Goal: Information Seeking & Learning: Find specific fact

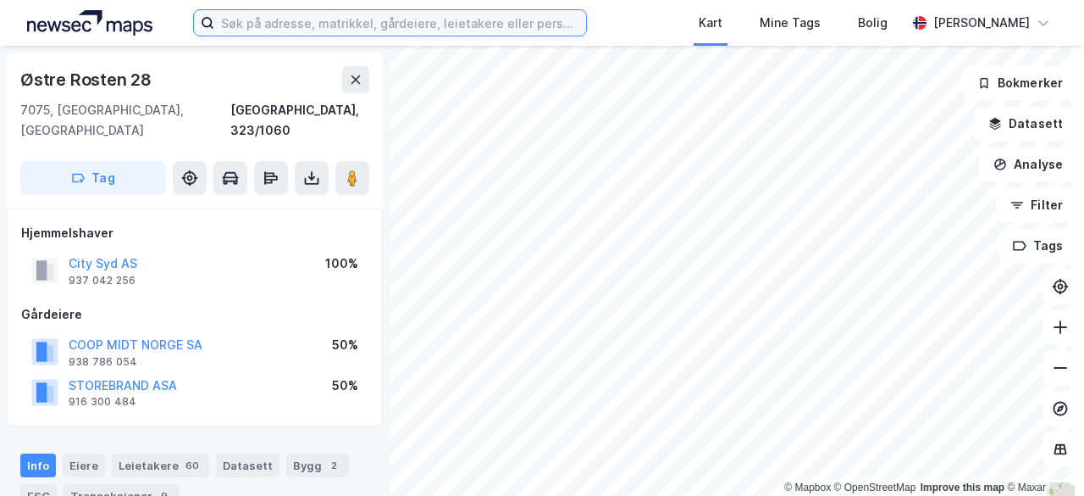
click at [336, 31] on input at bounding box center [400, 22] width 372 height 25
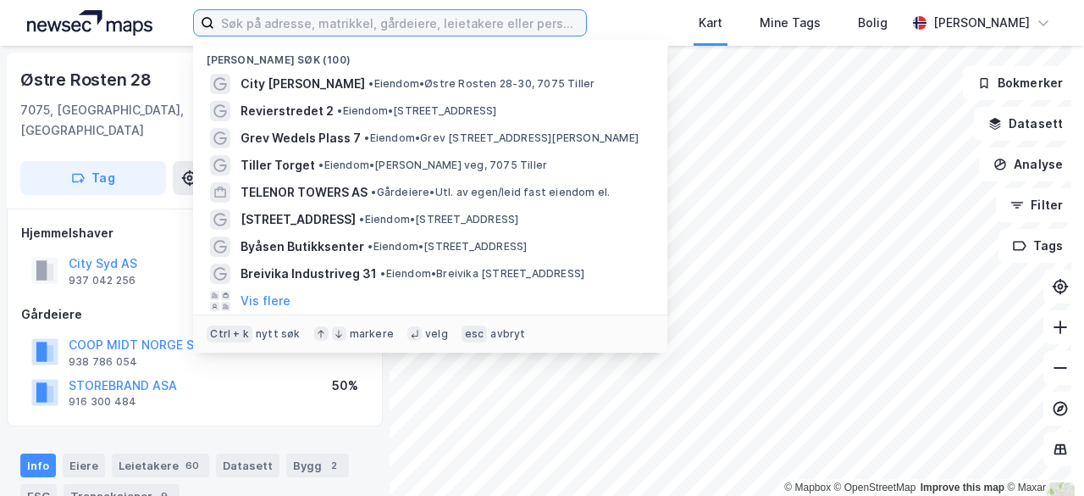
paste input "1060"
type input "1060"
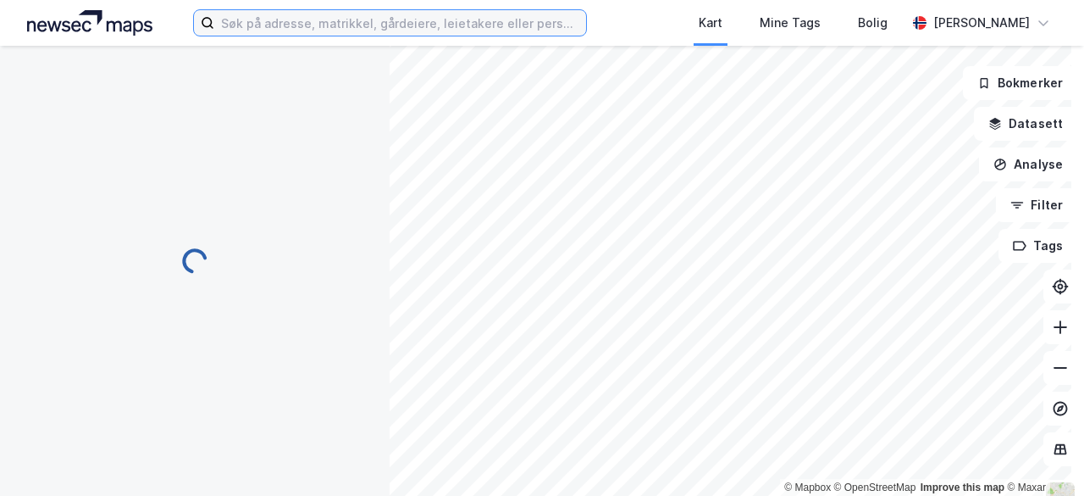
click at [293, 26] on input at bounding box center [400, 22] width 372 height 25
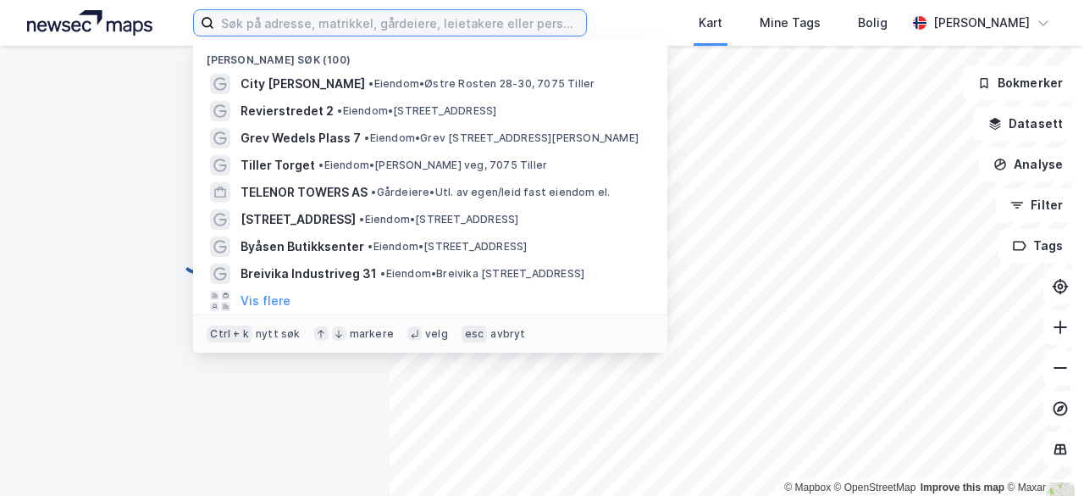
type input "q"
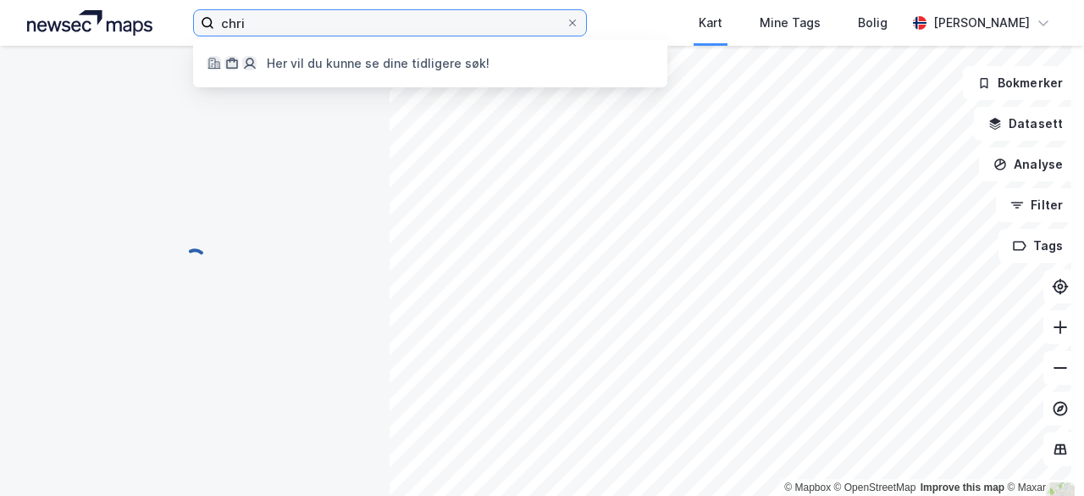
type input "chris"
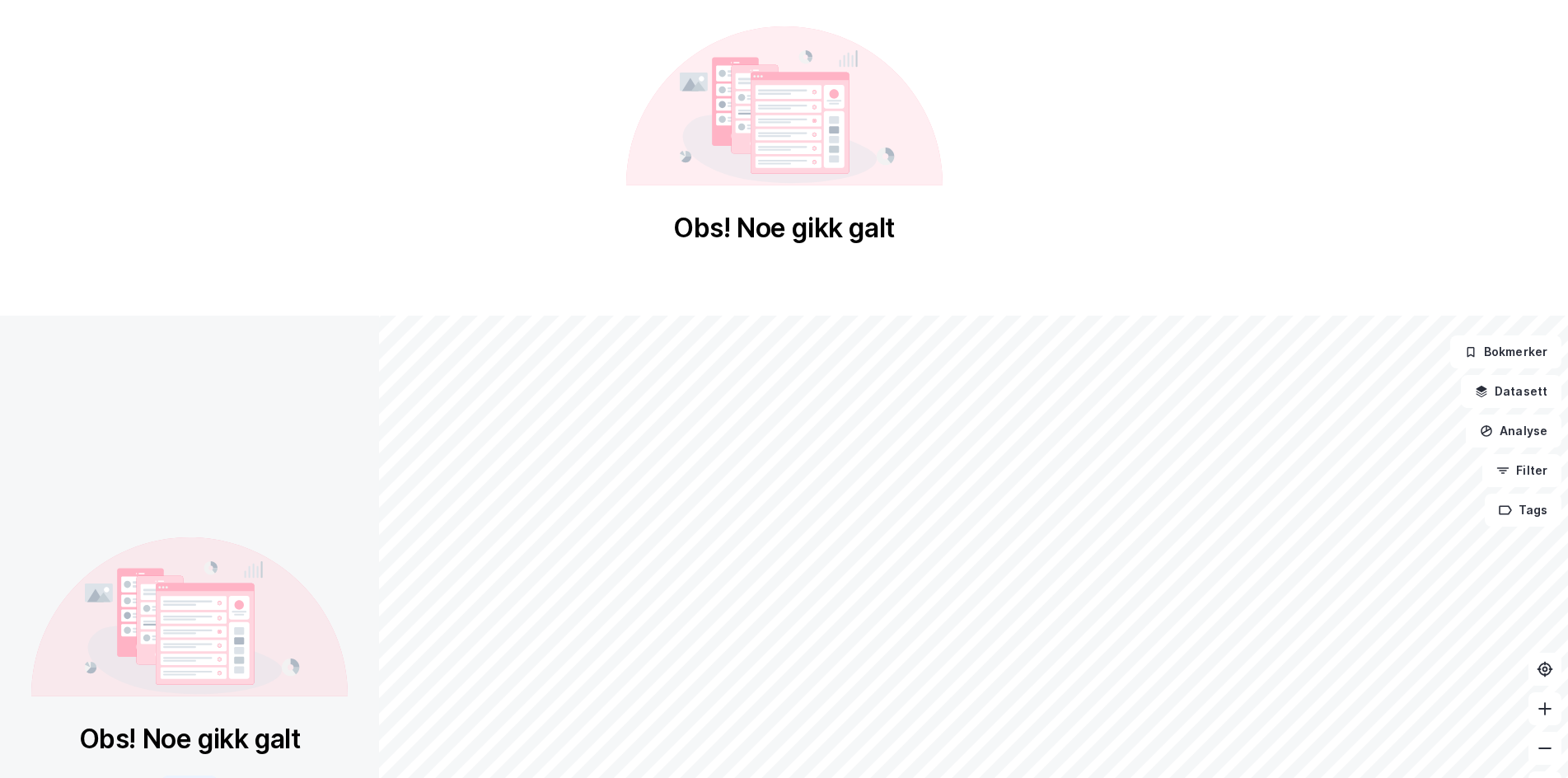
click at [456, 206] on div "Obs! Noe gikk galt" at bounding box center [784, 135] width 1568 height 271
click at [377, 150] on div "Obs! Noe gikk galt" at bounding box center [784, 135] width 1568 height 271
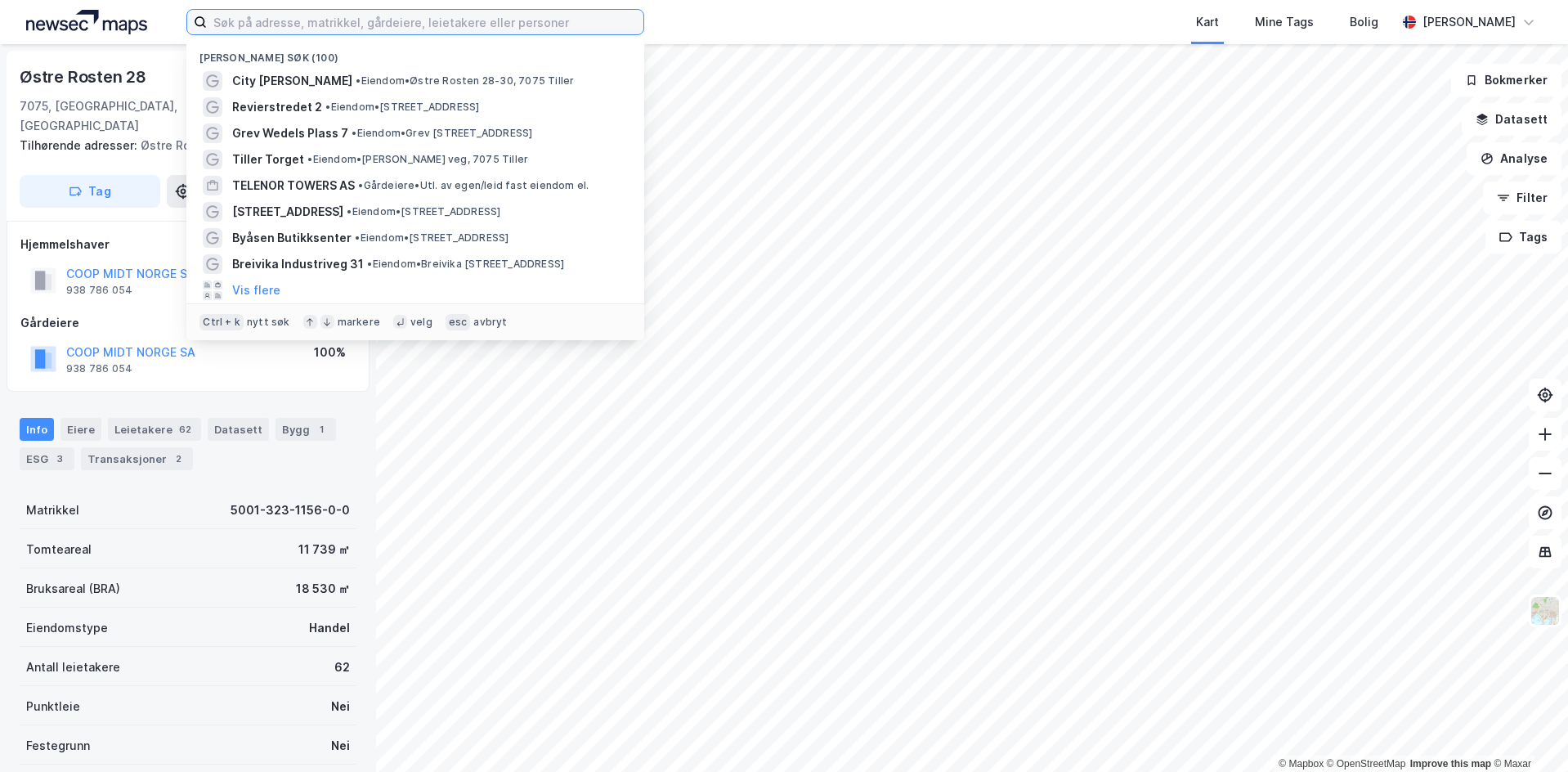
click at [370, 18] on input at bounding box center [425, 21] width 436 height 24
click at [337, 26] on input at bounding box center [425, 21] width 436 height 24
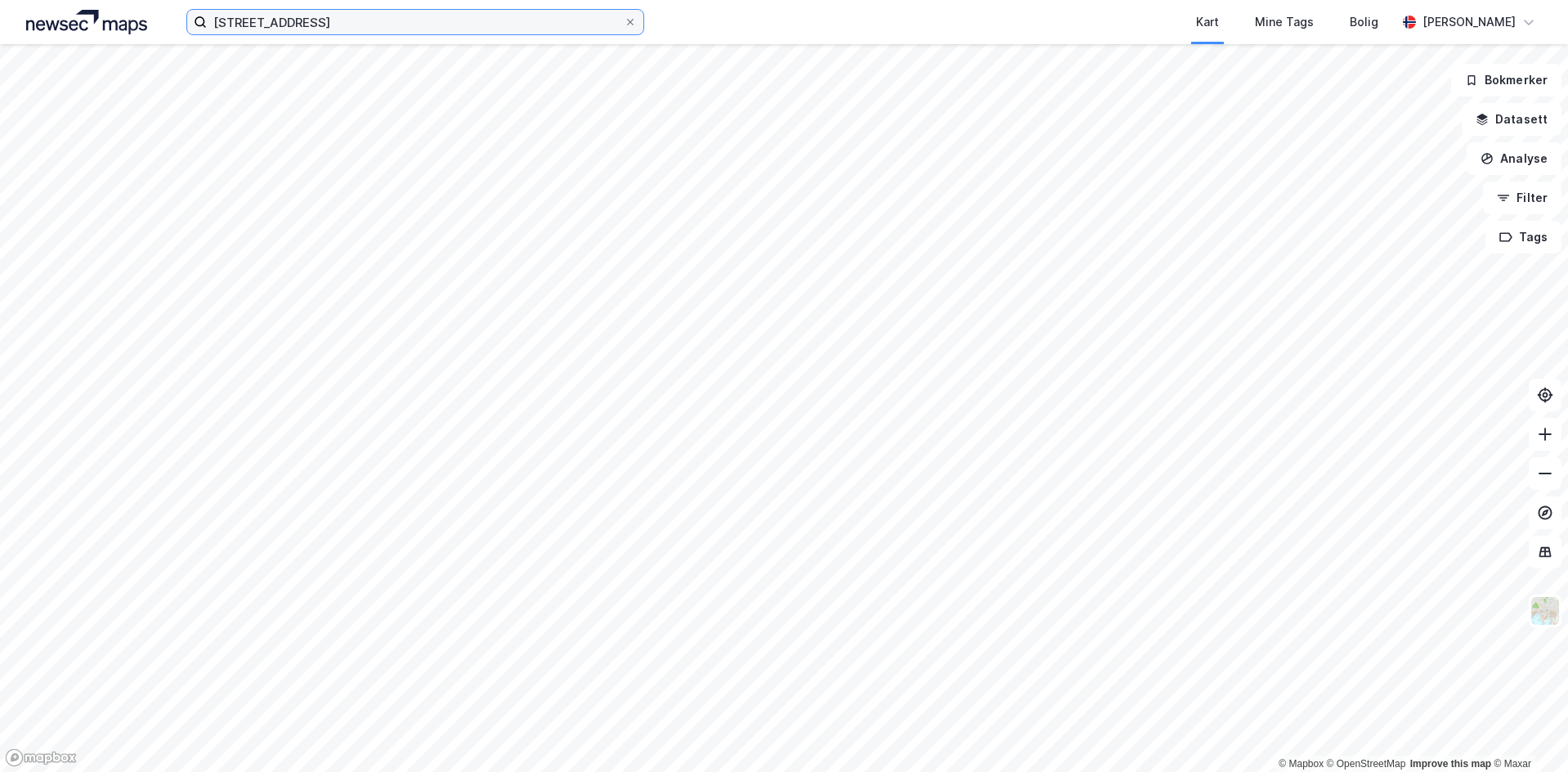
click at [359, 20] on input "[STREET_ADDRESS]" at bounding box center [415, 21] width 417 height 24
click at [270, 20] on input "[STREET_ADDRESS]" at bounding box center [415, 21] width 417 height 24
click at [316, 26] on input "[STREET_ADDRESS]" at bounding box center [415, 21] width 417 height 24
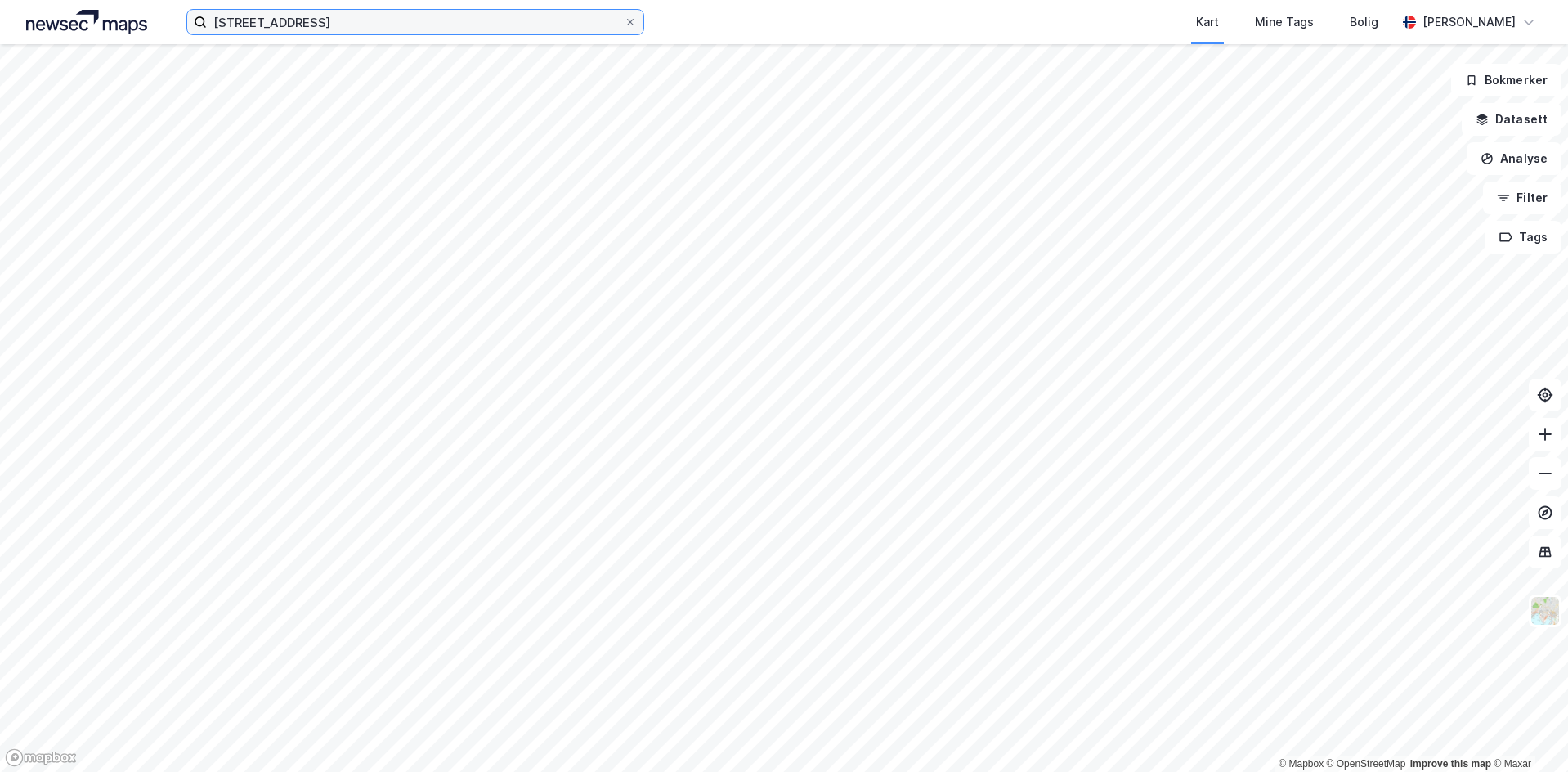
click at [260, 24] on input "[STREET_ADDRESS]" at bounding box center [415, 21] width 417 height 24
click at [275, 24] on input "[STREET_ADDRESS]" at bounding box center [415, 21] width 417 height 24
click at [292, 23] on input "[STREET_ADDRESS]" at bounding box center [415, 21] width 417 height 24
click at [342, 25] on input "[STREET_ADDRESS]" at bounding box center [415, 21] width 417 height 24
type input "[STREET_ADDRESS]"
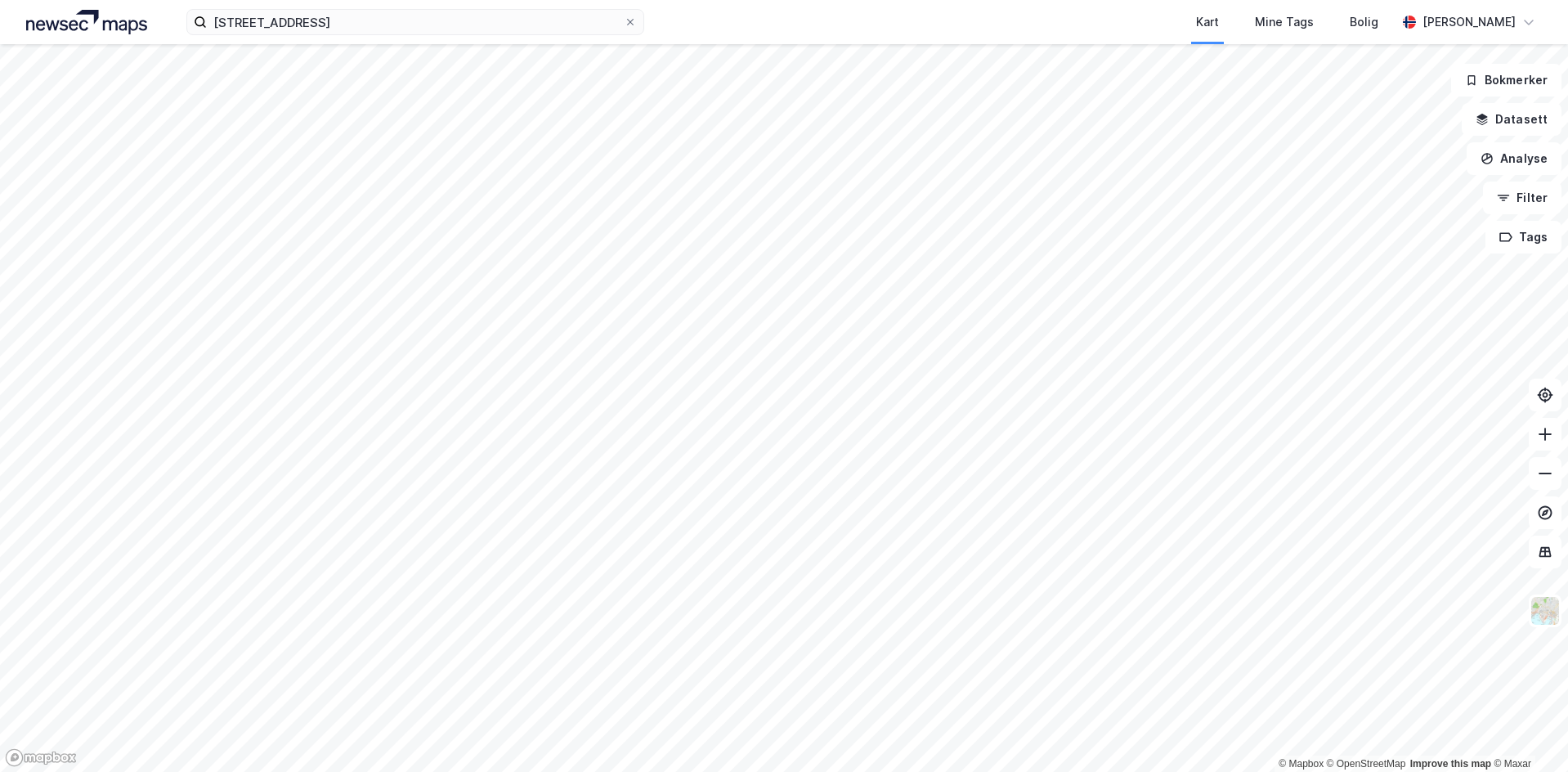
click at [114, 16] on img at bounding box center [86, 21] width 121 height 24
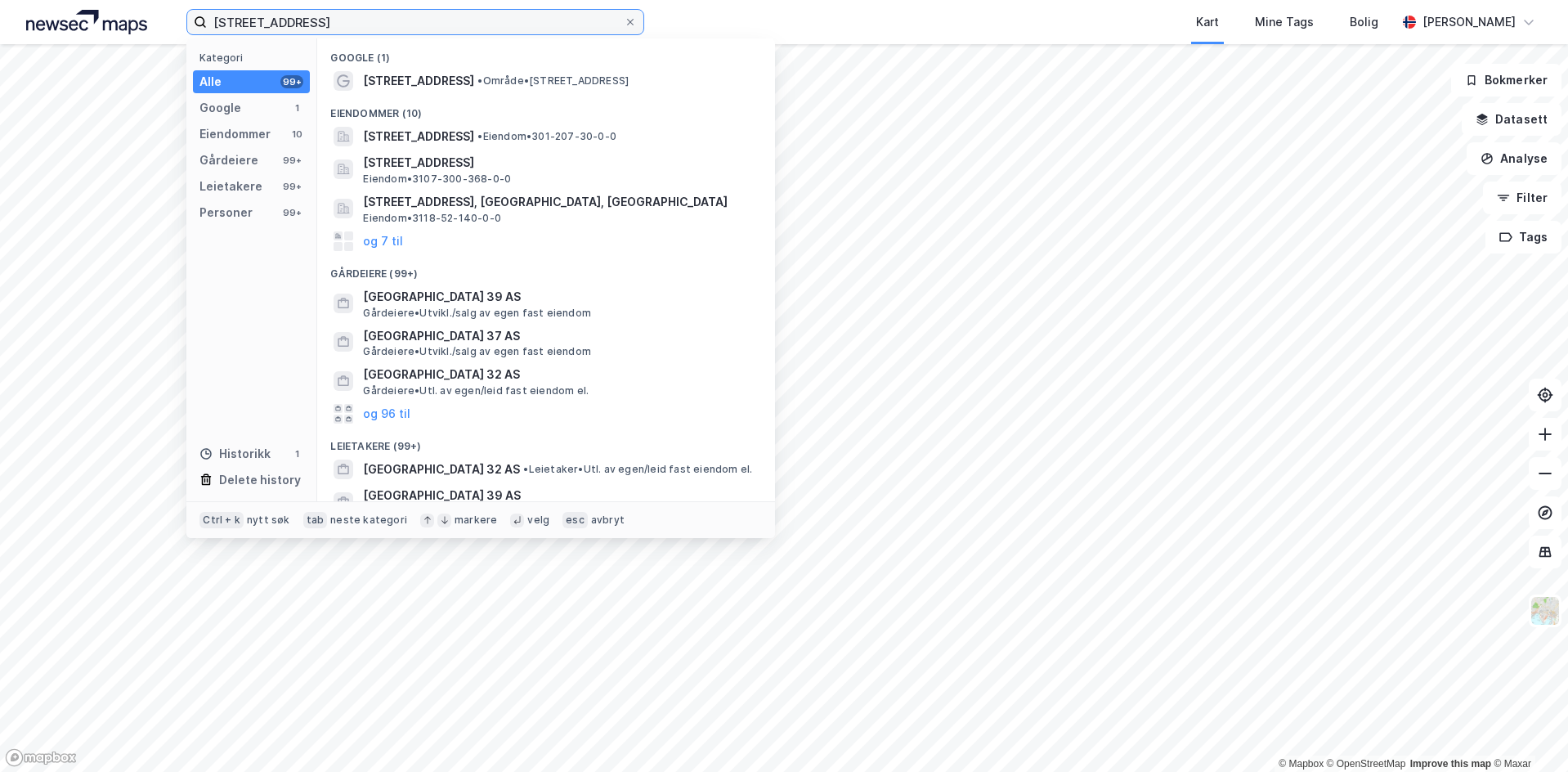
click at [394, 20] on input "[STREET_ADDRESS]" at bounding box center [415, 21] width 417 height 24
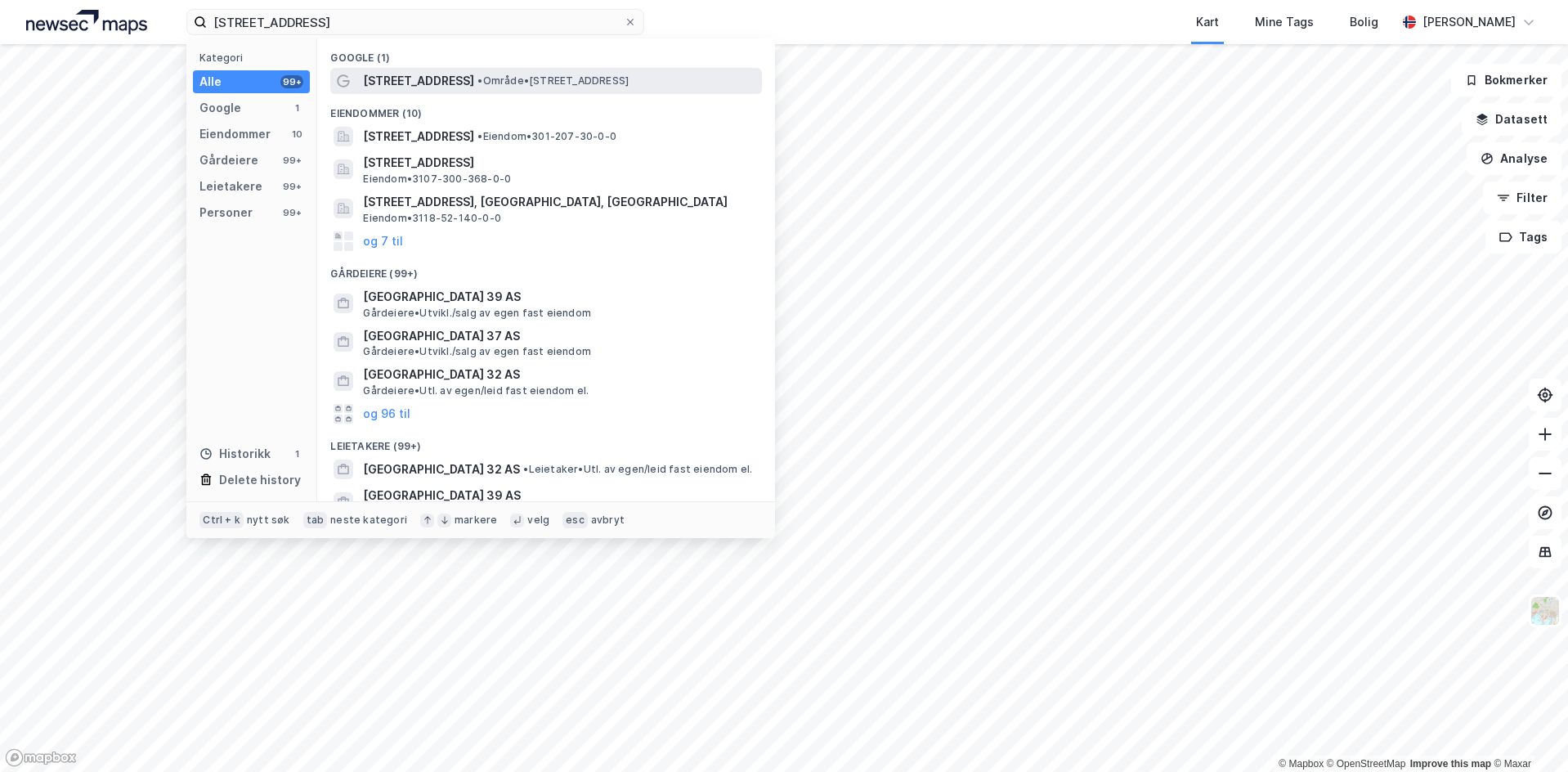
click at [465, 83] on span "[STREET_ADDRESS]" at bounding box center [418, 81] width 111 height 19
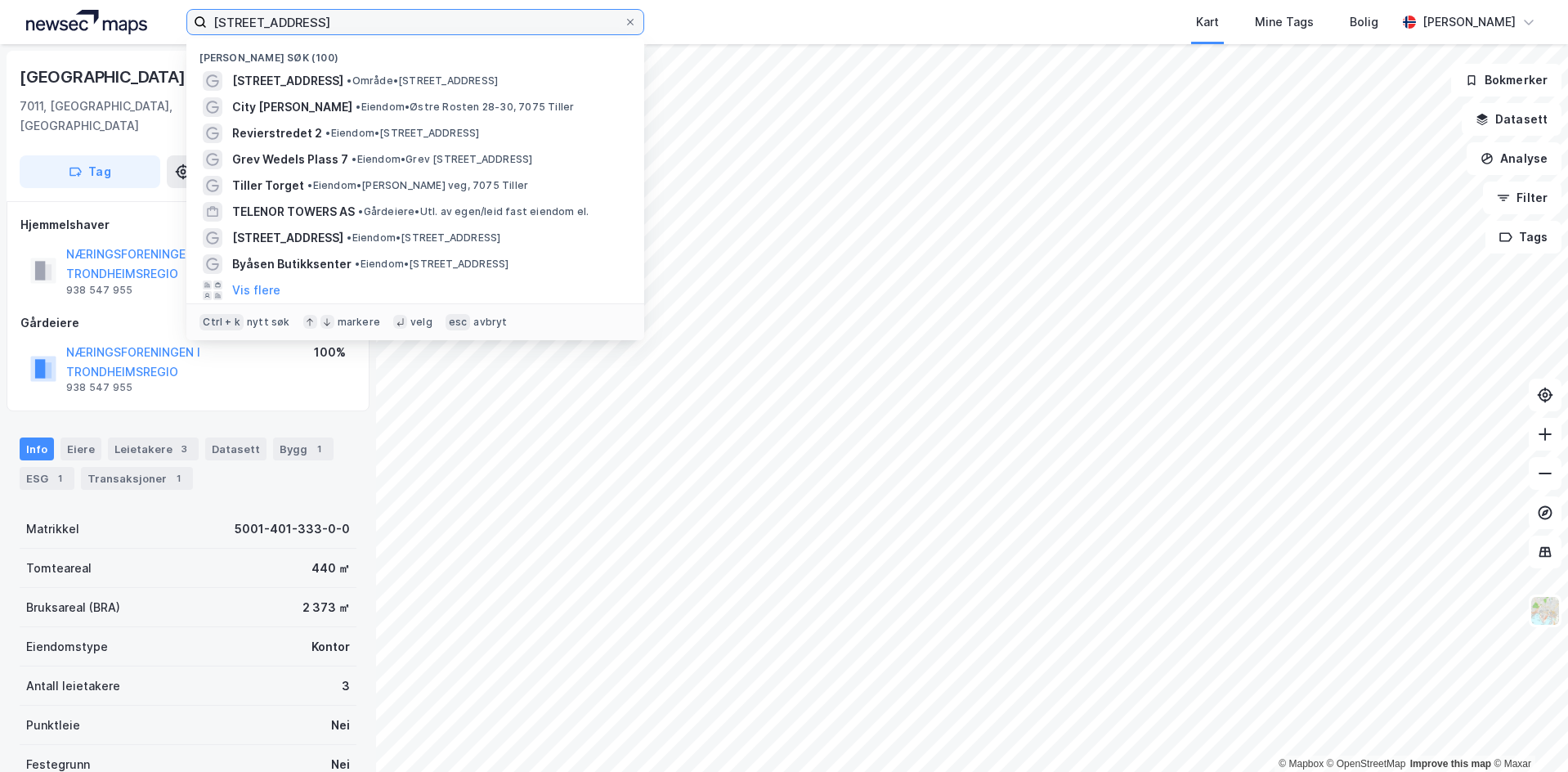
click at [382, 23] on input "[STREET_ADDRESS]" at bounding box center [415, 21] width 417 height 24
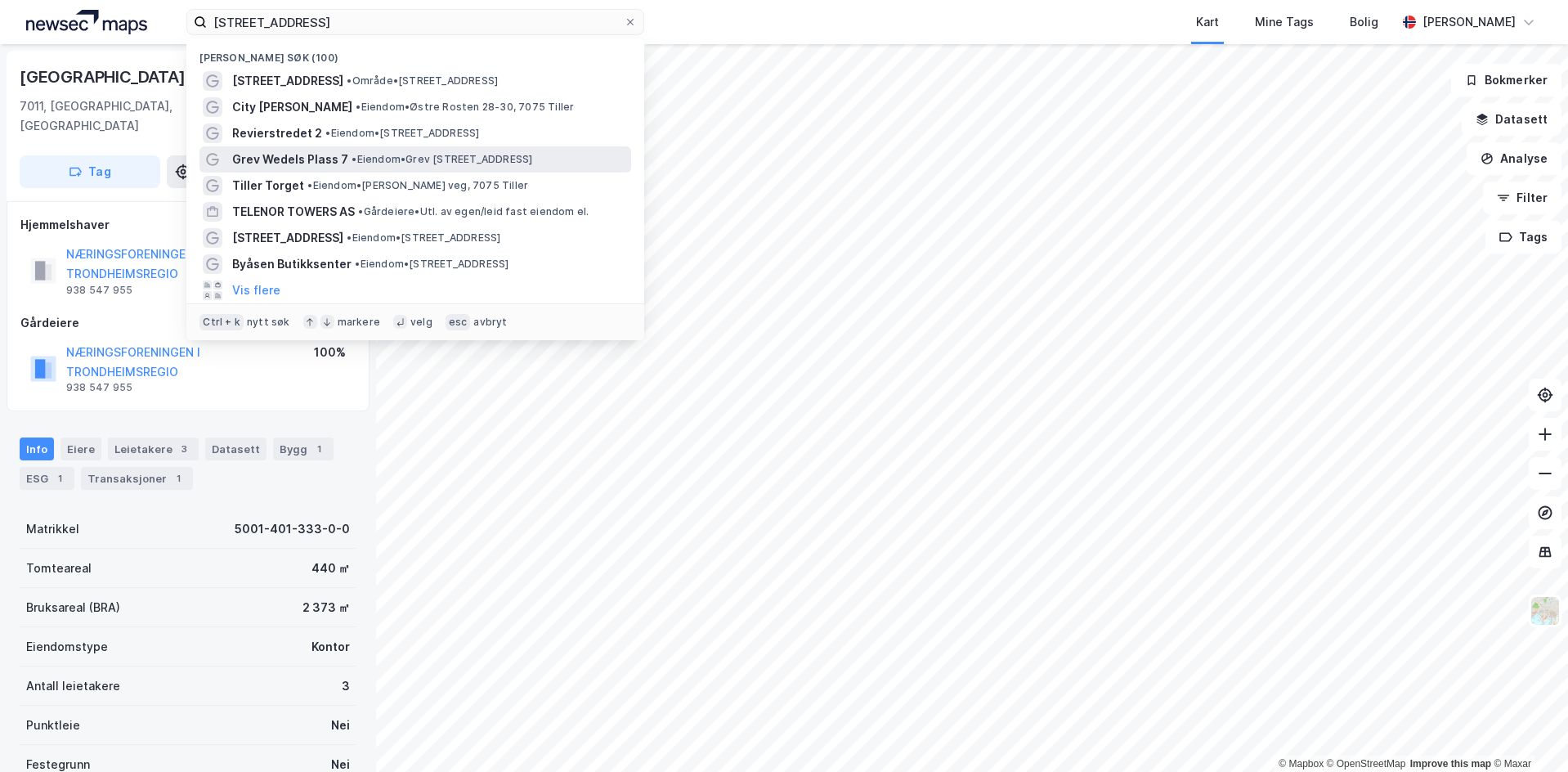
click at [355, 155] on span "•" at bounding box center [353, 158] width 5 height 13
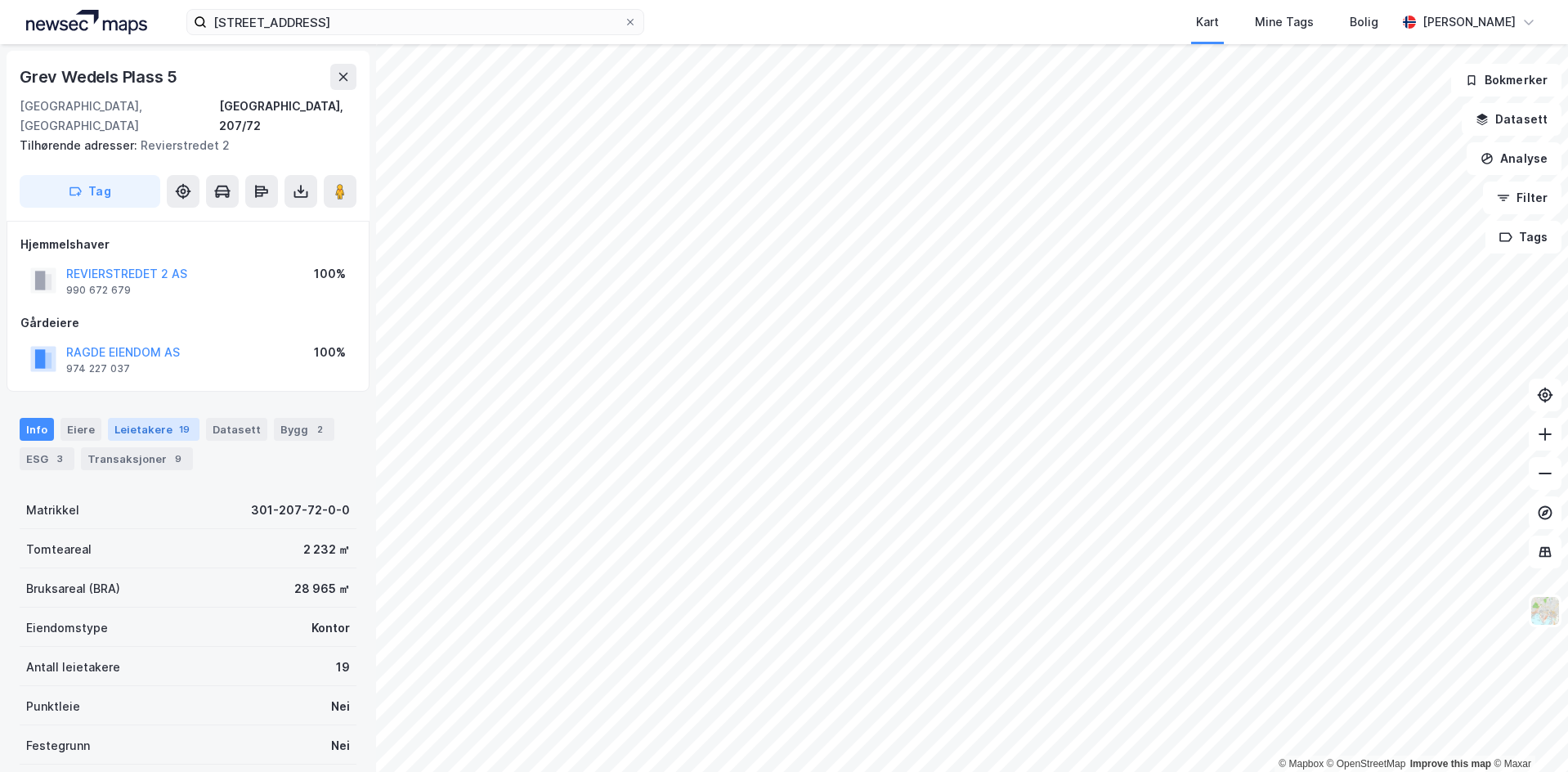
click at [145, 418] on div "Leietakere 19" at bounding box center [153, 429] width 92 height 23
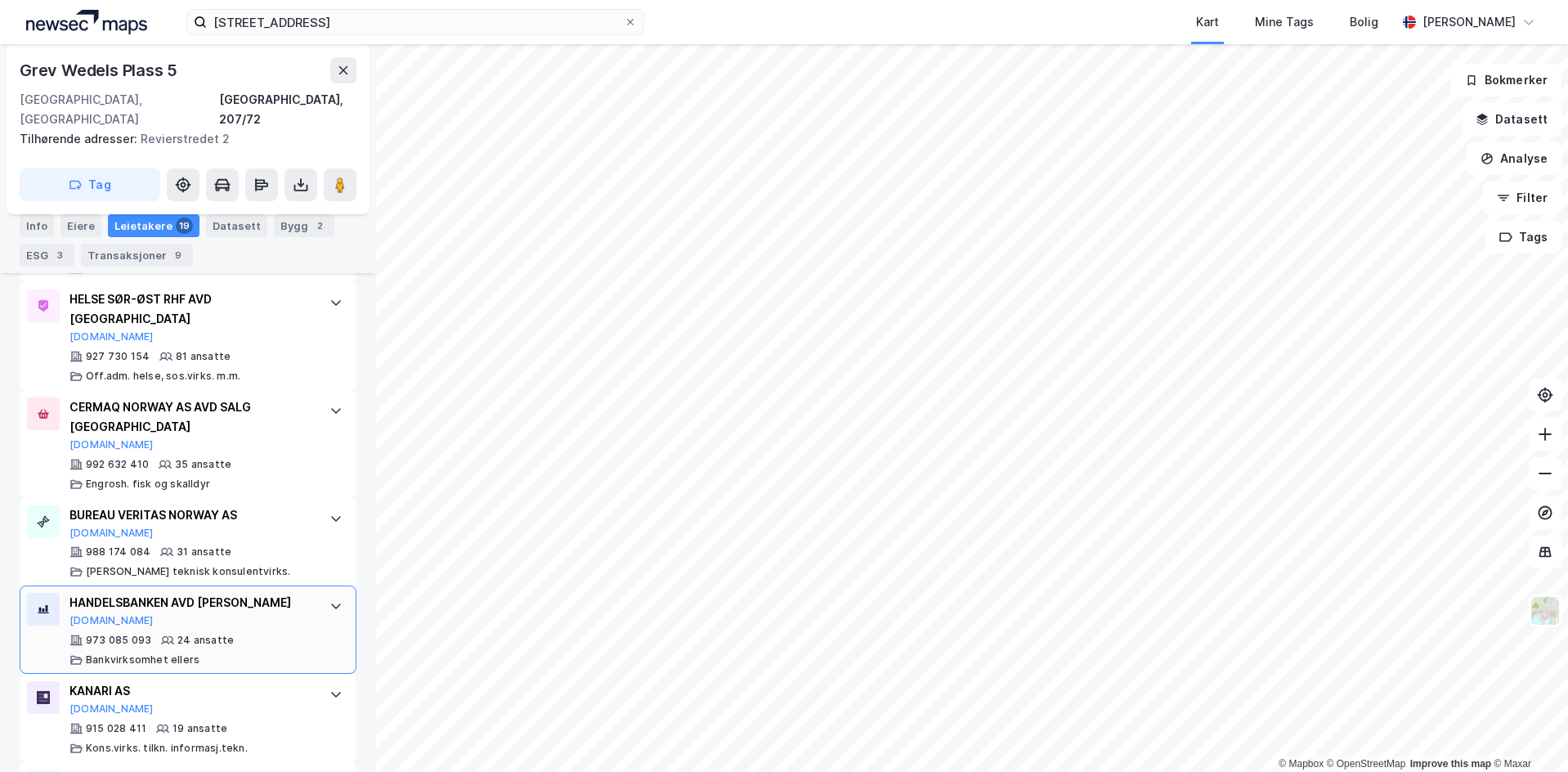
scroll to position [762, 0]
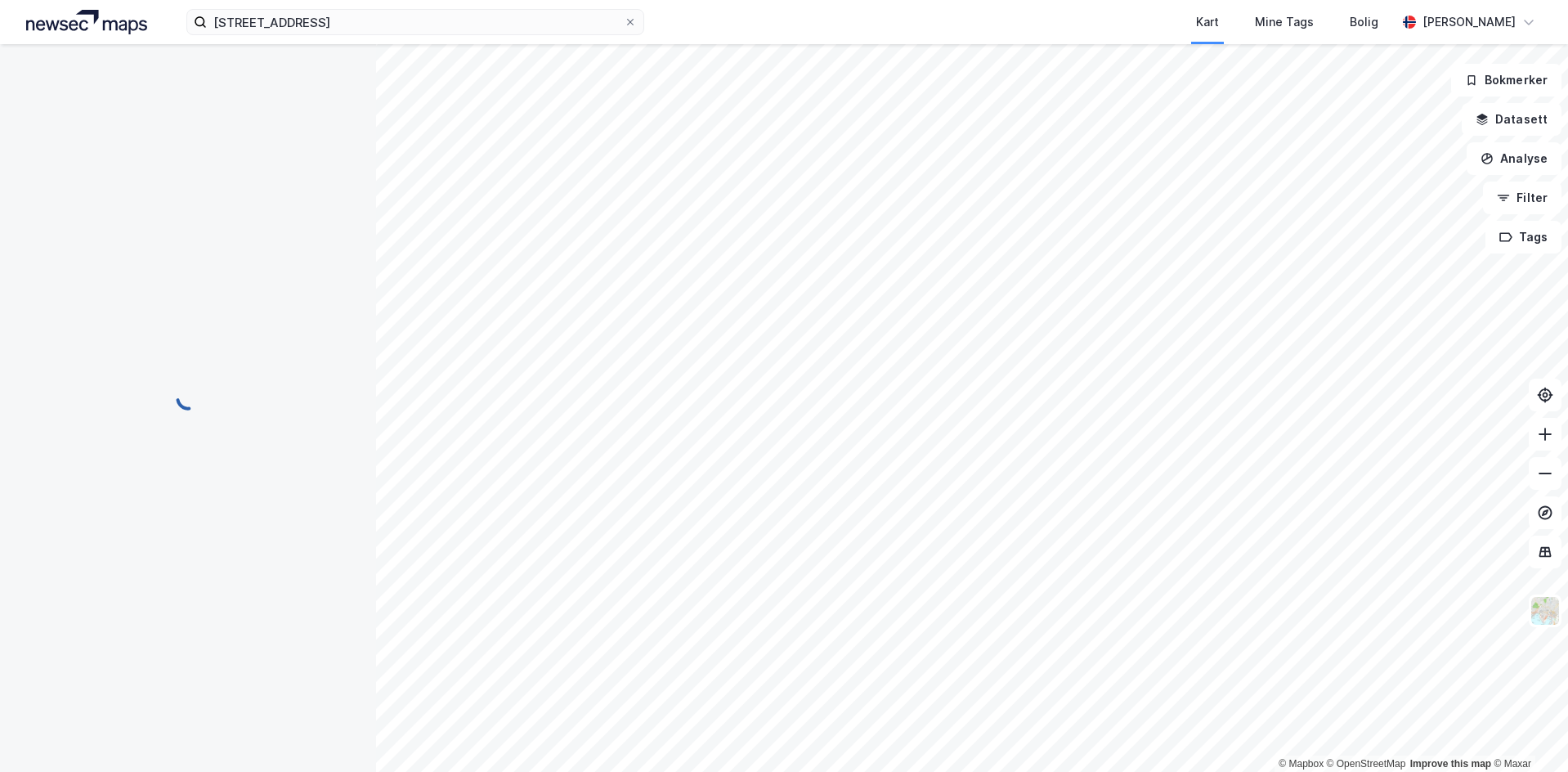
scroll to position [14, 0]
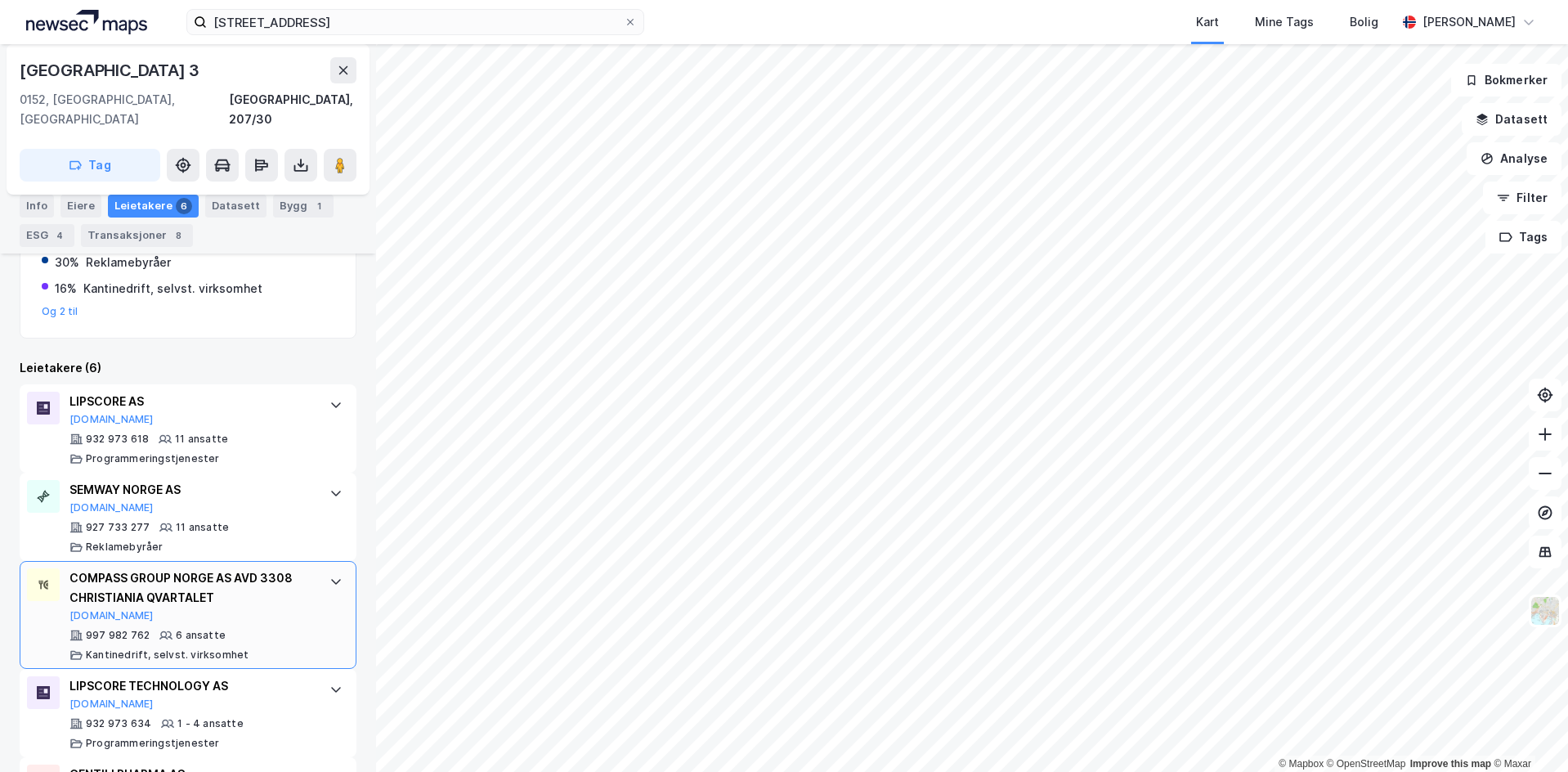
scroll to position [543, 0]
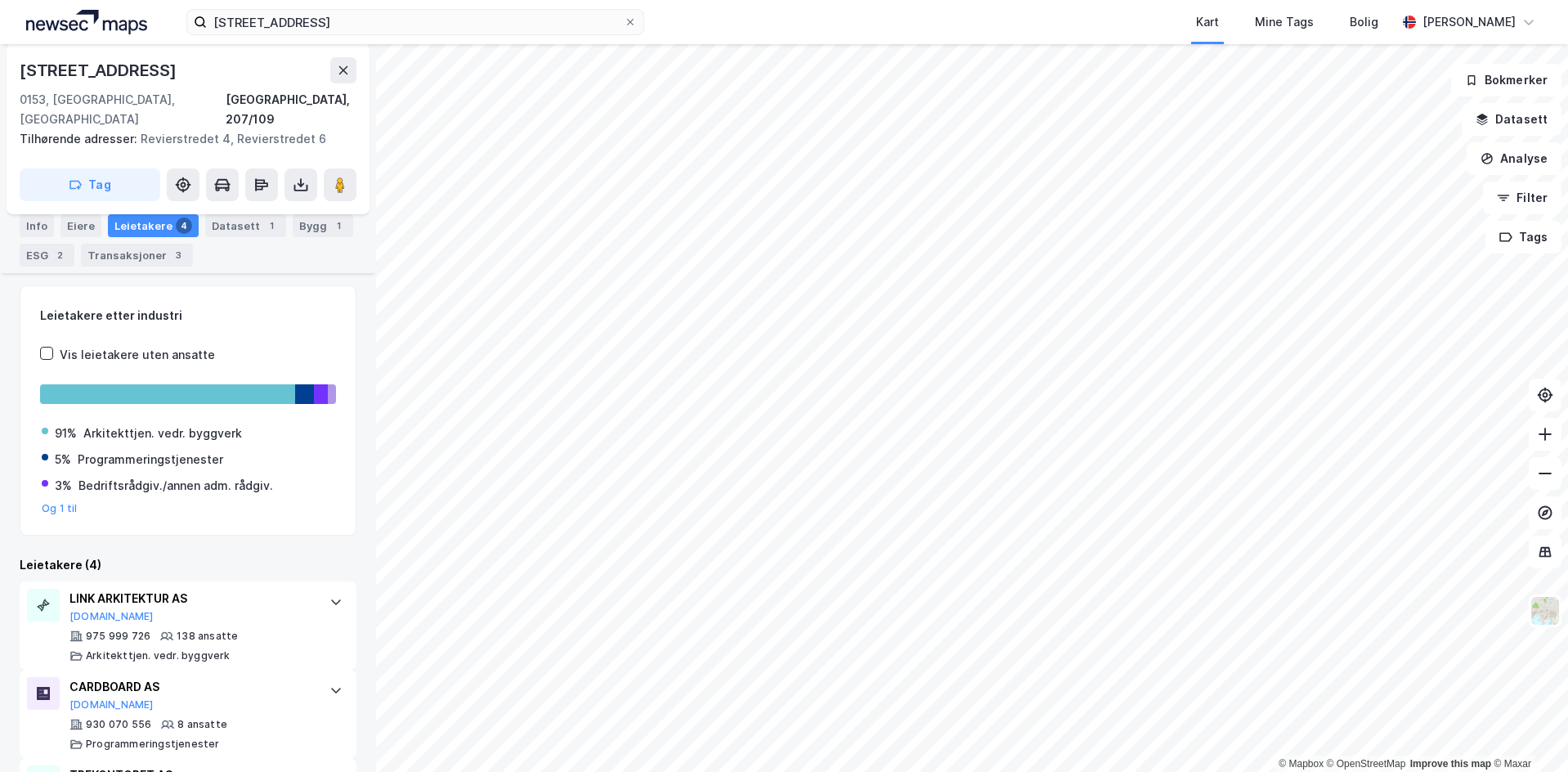
scroll to position [387, 0]
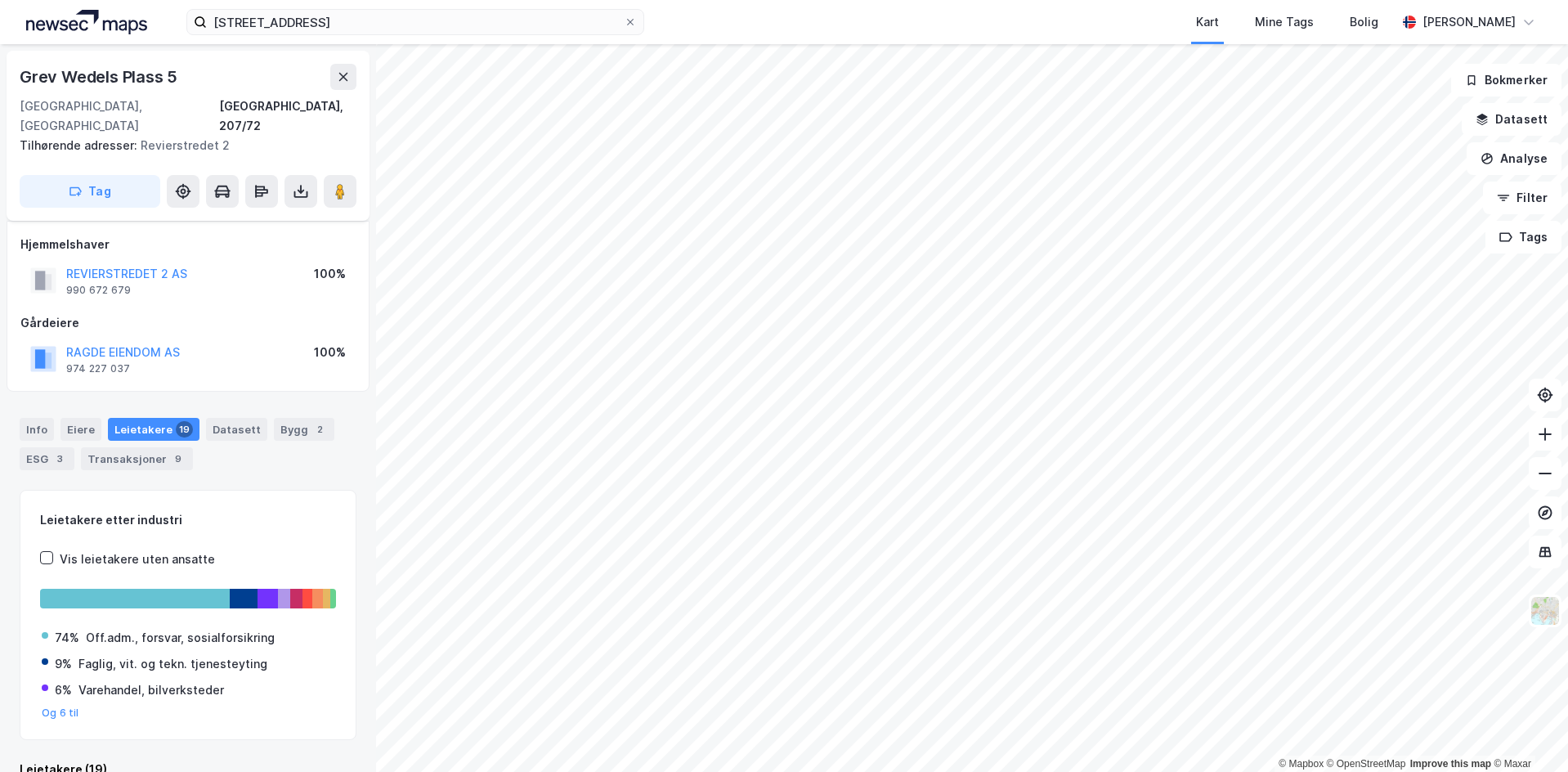
scroll to position [14, 0]
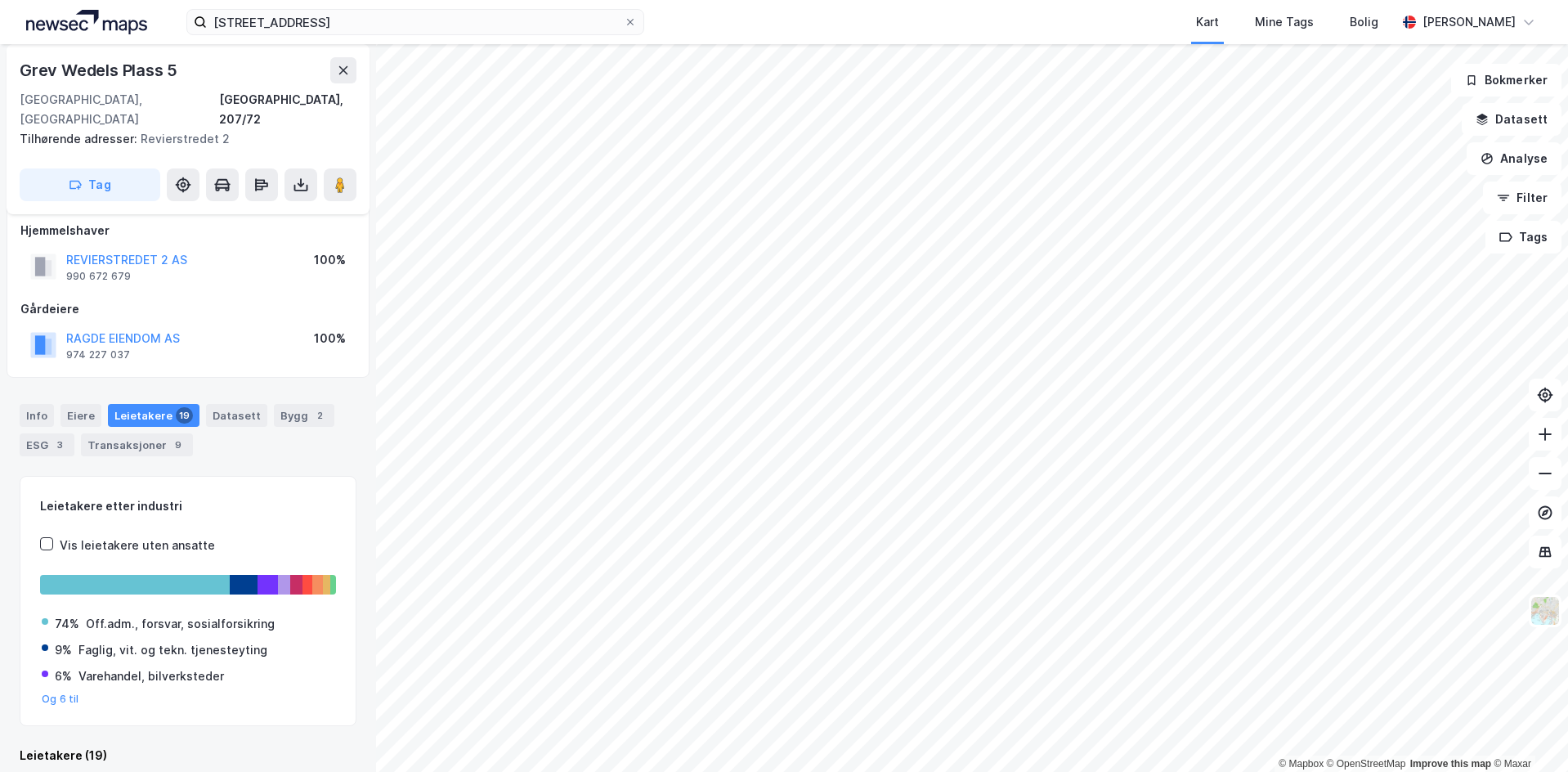
scroll to position [14, 0]
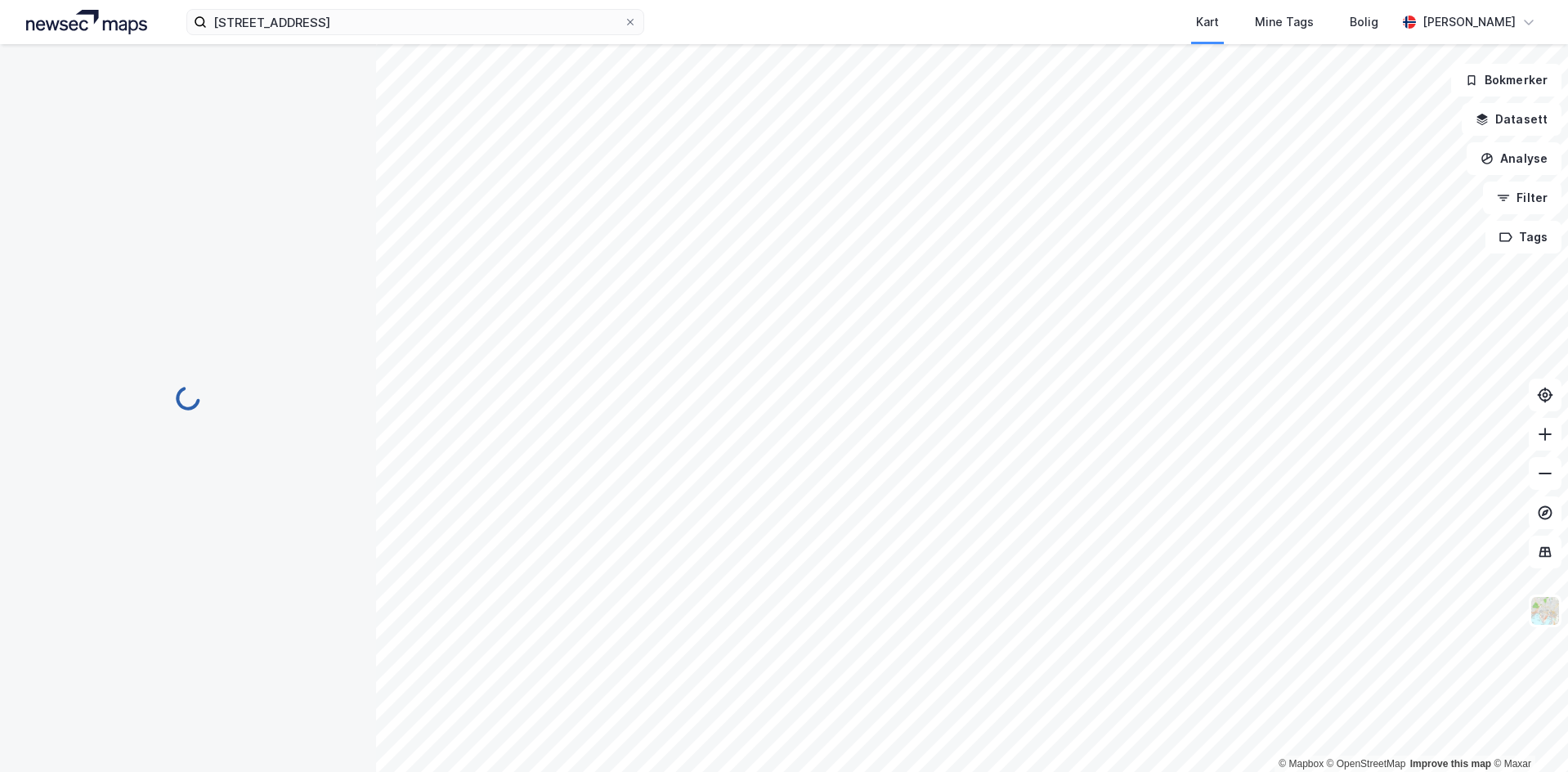
scroll to position [14, 0]
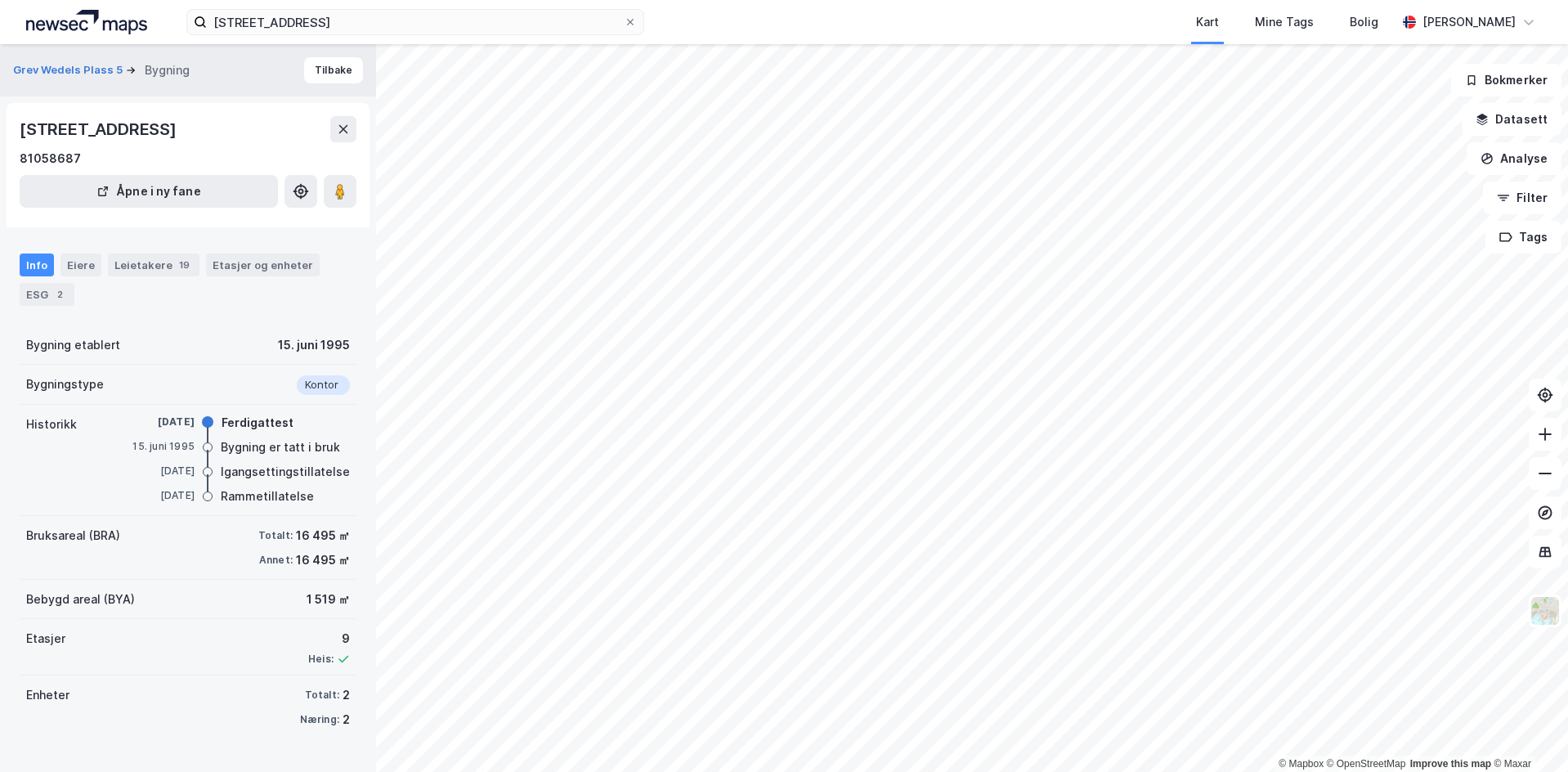
click at [94, 123] on div "[STREET_ADDRESS]" at bounding box center [99, 128] width 160 height 26
click at [156, 134] on div "[STREET_ADDRESS]" at bounding box center [99, 128] width 160 height 26
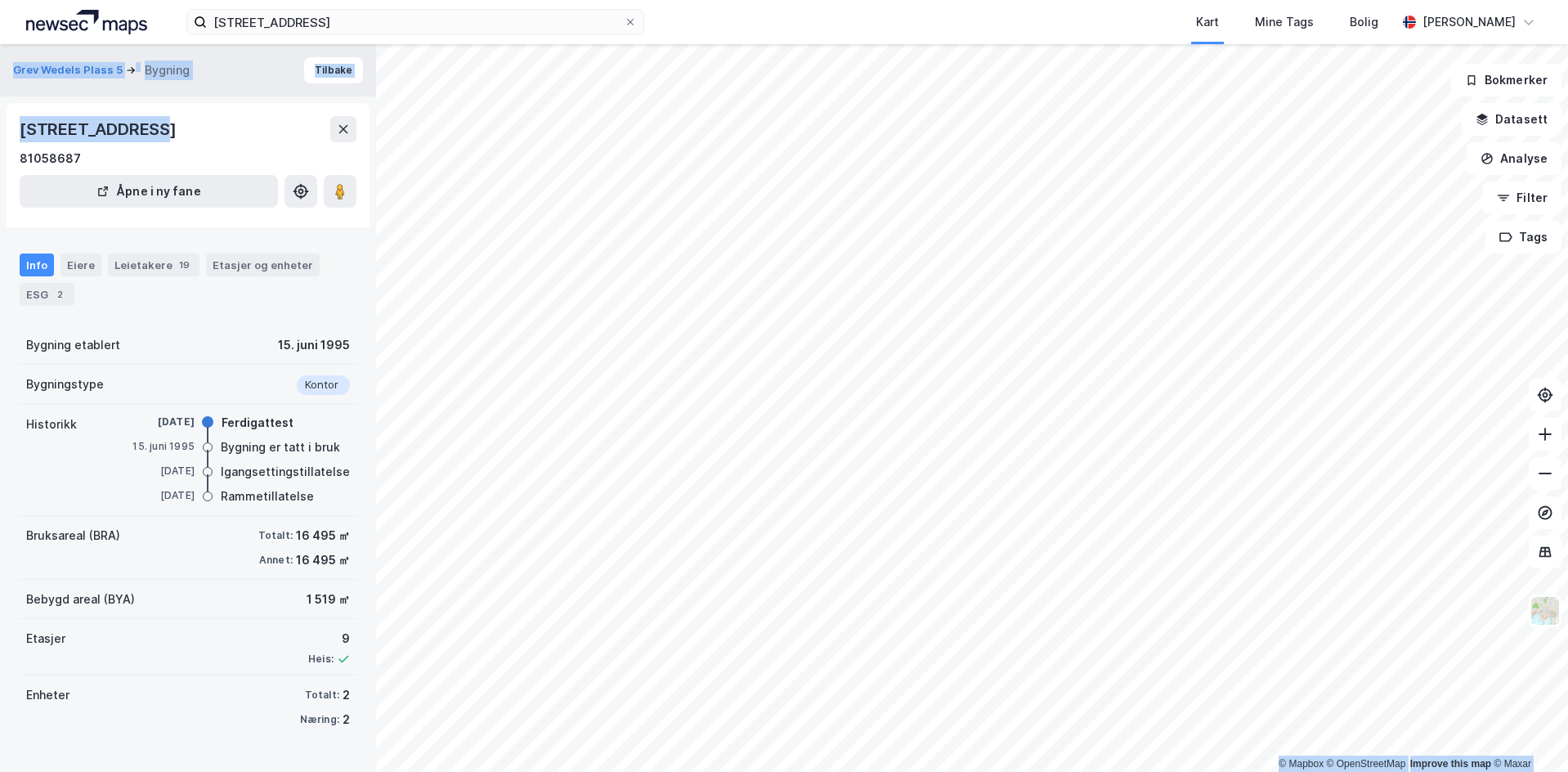
drag, startPoint x: 135, startPoint y: 130, endPoint x: -62, endPoint y: 118, distance: 197.4
click at [0, 118] on html "[STREET_ADDRESS] Kart Mine Tags Bolig [PERSON_NAME] © Mapbox © OpenStreetMap Im…" at bounding box center [784, 386] width 1568 height 772
click at [115, 126] on div "[STREET_ADDRESS]" at bounding box center [99, 128] width 160 height 26
click at [139, 125] on div "[STREET_ADDRESS]" at bounding box center [99, 128] width 160 height 26
click at [138, 126] on div "[STREET_ADDRESS]" at bounding box center [99, 128] width 160 height 26
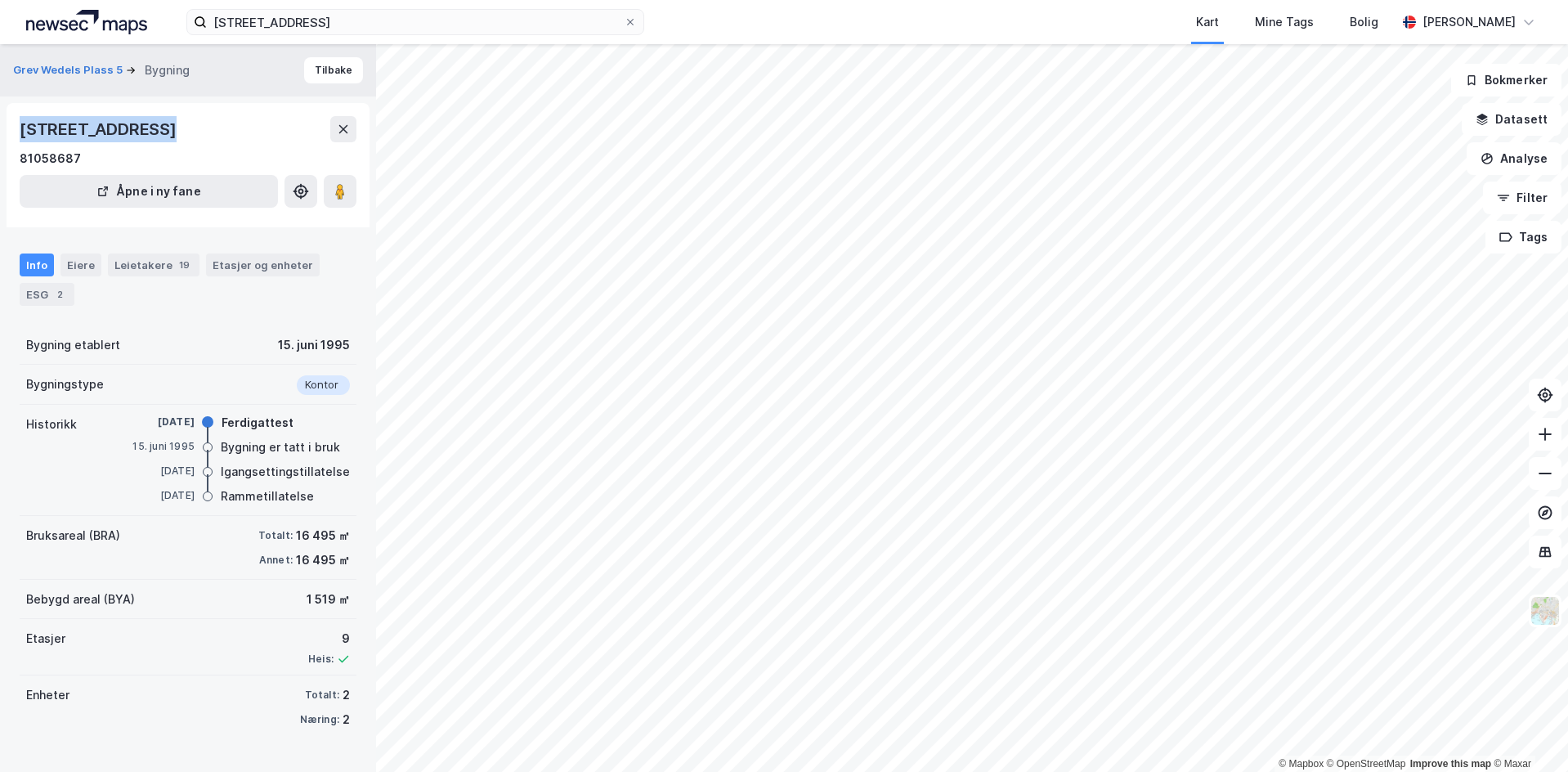
drag, startPoint x: 138, startPoint y: 127, endPoint x: 55, endPoint y: 128, distance: 83.0
click at [55, 128] on div "[STREET_ADDRESS]" at bounding box center [99, 128] width 160 height 26
click at [125, 131] on div "[STREET_ADDRESS]" at bounding box center [99, 128] width 160 height 26
drag, startPoint x: 137, startPoint y: 131, endPoint x: 18, endPoint y: 131, distance: 119.0
click at [18, 131] on div "Revierstredet 2, [GEOGRAPHIC_DATA] Åpne i ny fane" at bounding box center [188, 165] width 363 height 124
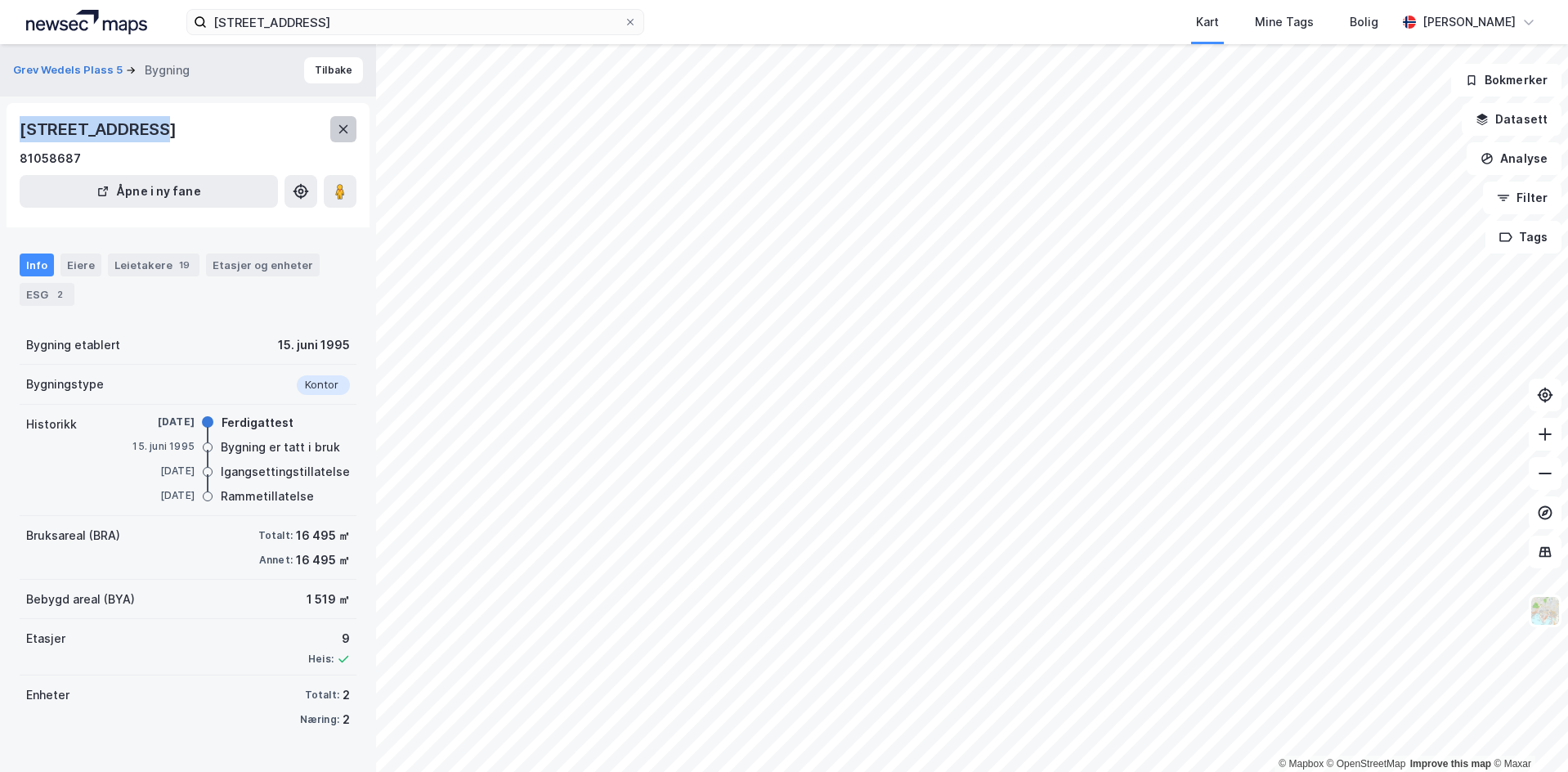
copy div "Revierstredet 2"
